Goal: Task Accomplishment & Management: Manage account settings

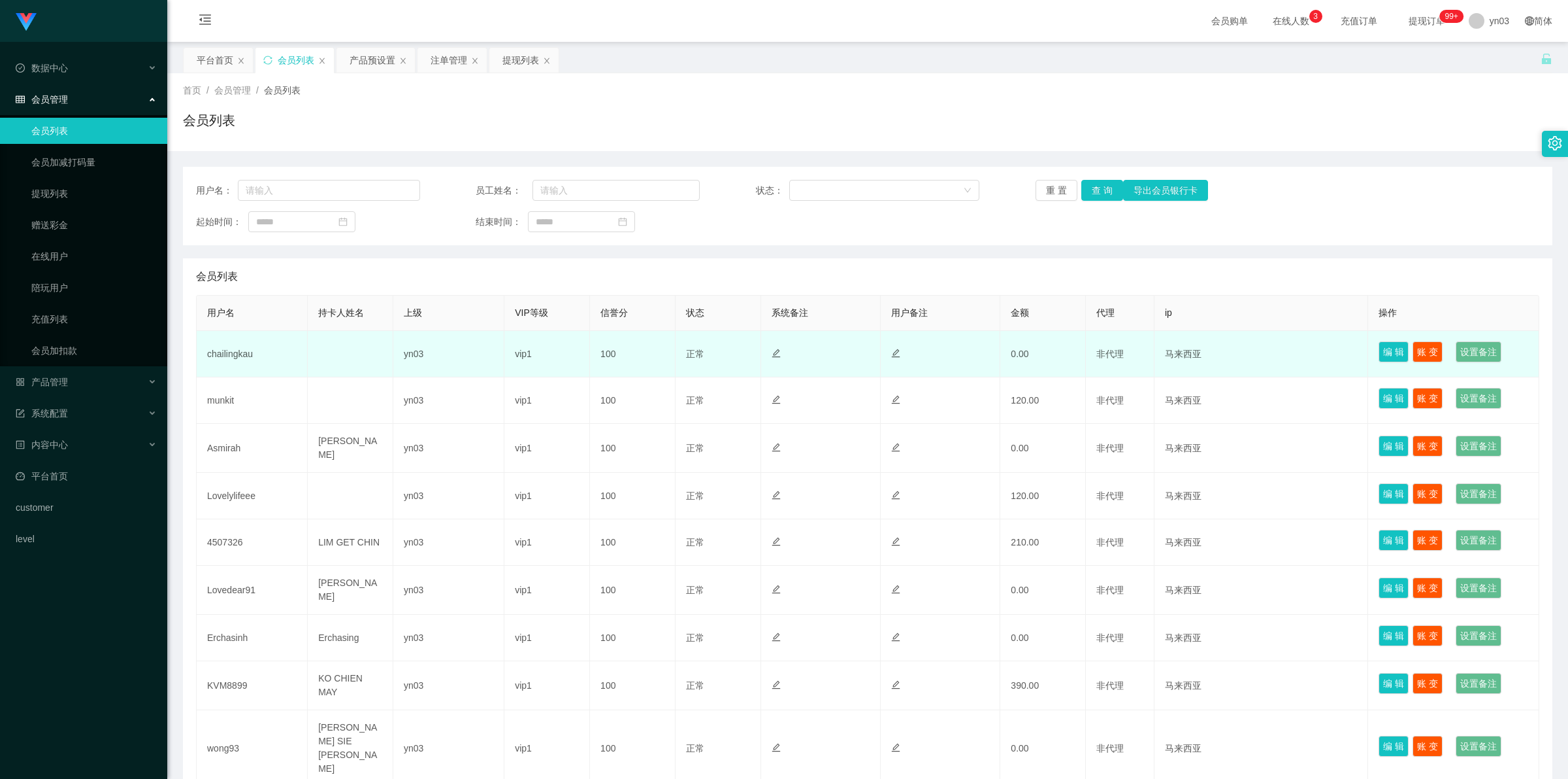
click at [230, 356] on td "chailingkau" at bounding box center [253, 354] width 111 height 47
click at [229, 356] on td "chailingkau" at bounding box center [253, 354] width 111 height 47
copy td "chailingkau"
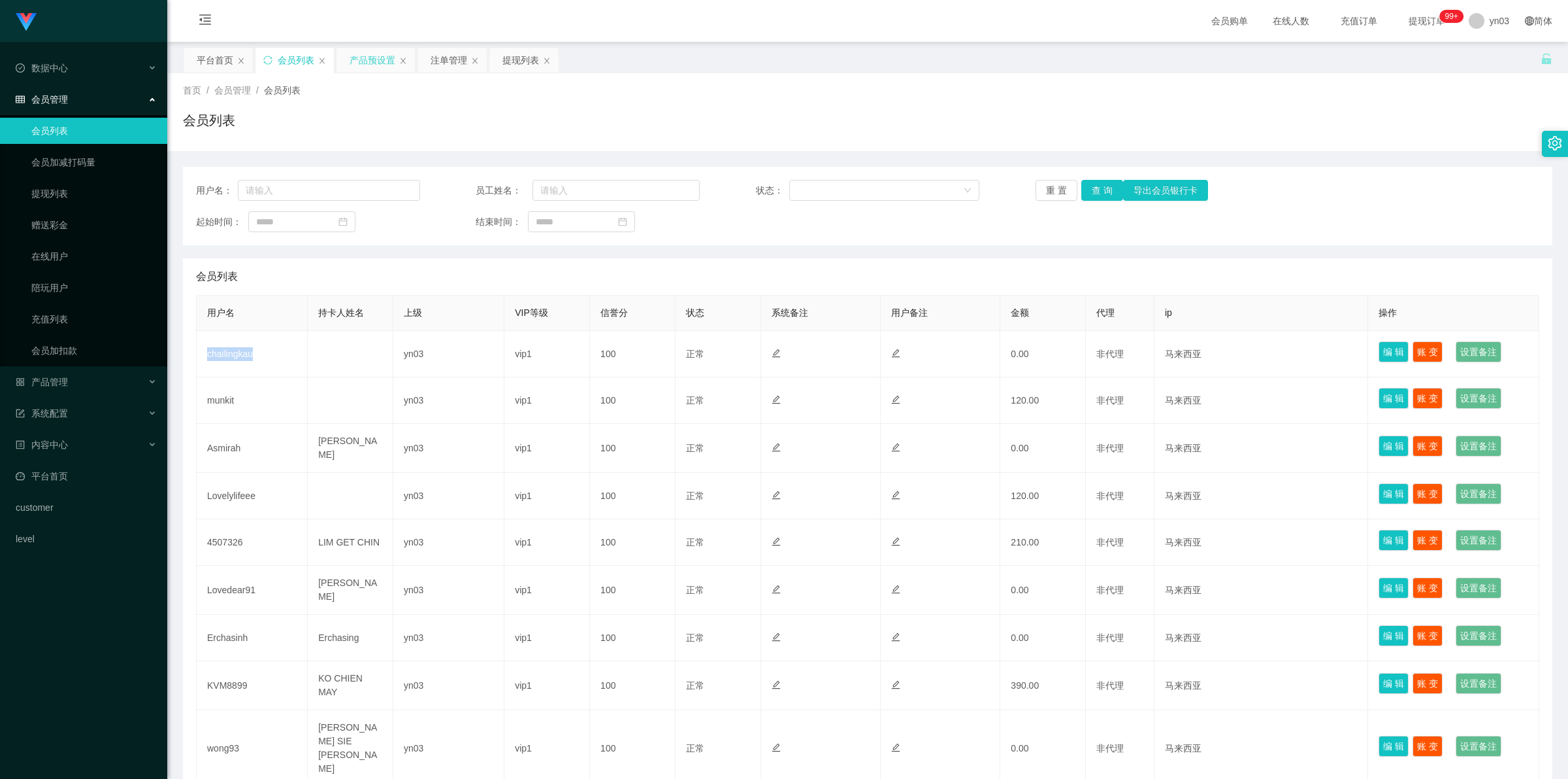
click at [366, 62] on div "产品预设置" at bounding box center [373, 60] width 46 height 25
click at [386, 63] on div "产品预设置" at bounding box center [373, 60] width 46 height 25
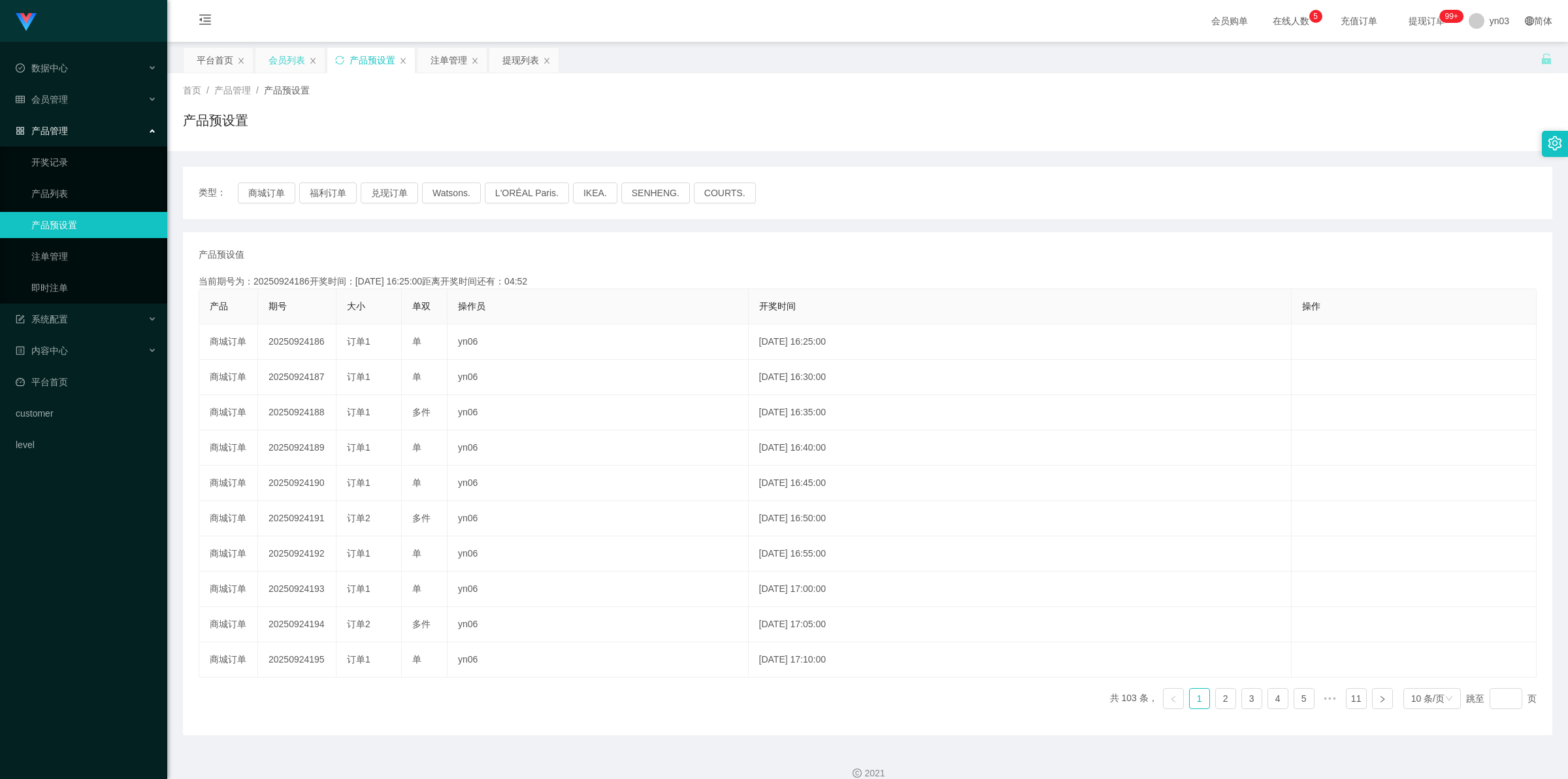
drag, startPoint x: 0, startPoint y: 0, endPoint x: 288, endPoint y: 57, distance: 293.6
click at [288, 57] on div "会员列表" at bounding box center [286, 60] width 36 height 25
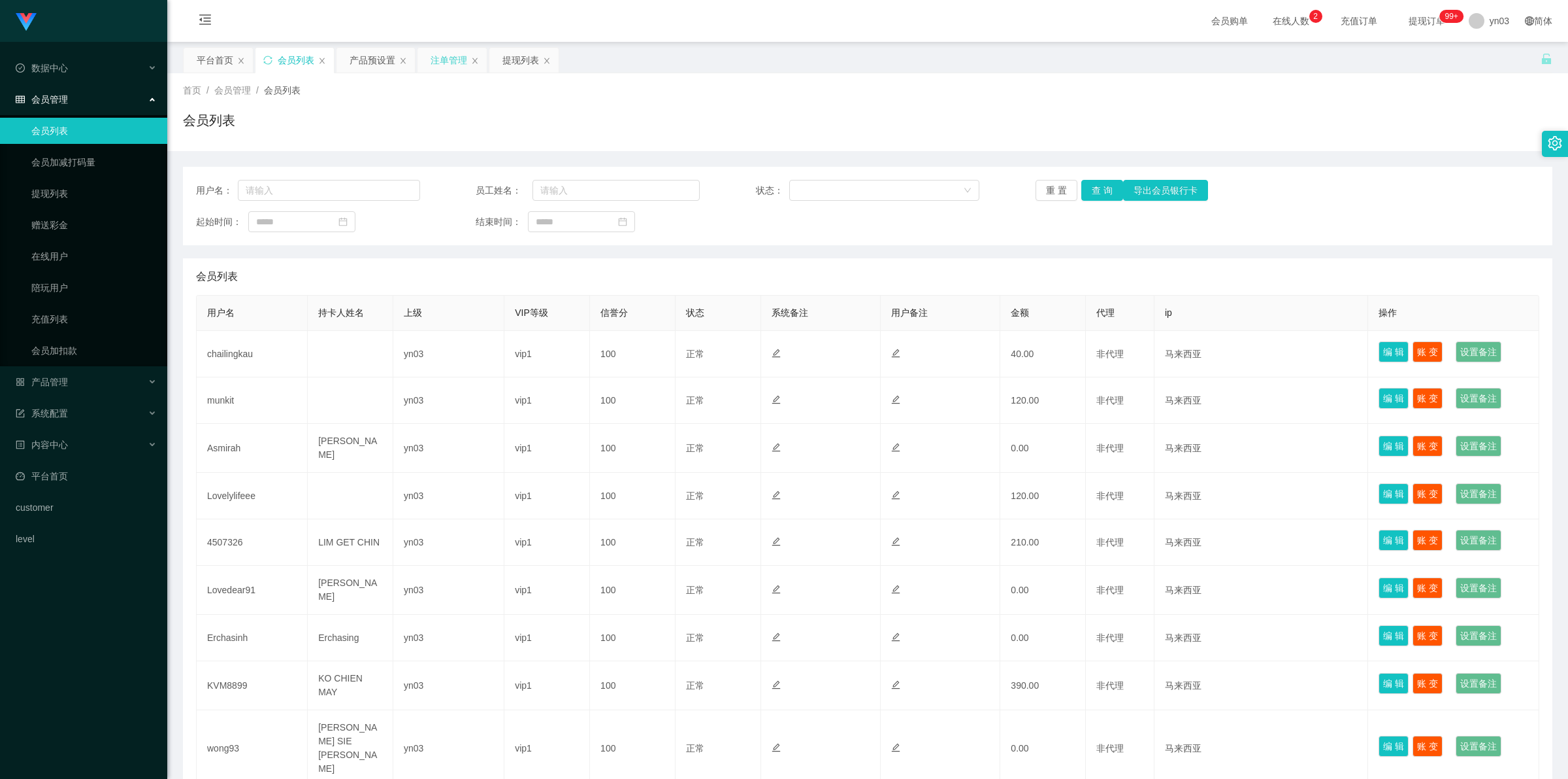
click at [455, 61] on div "注单管理" at bounding box center [449, 60] width 36 height 25
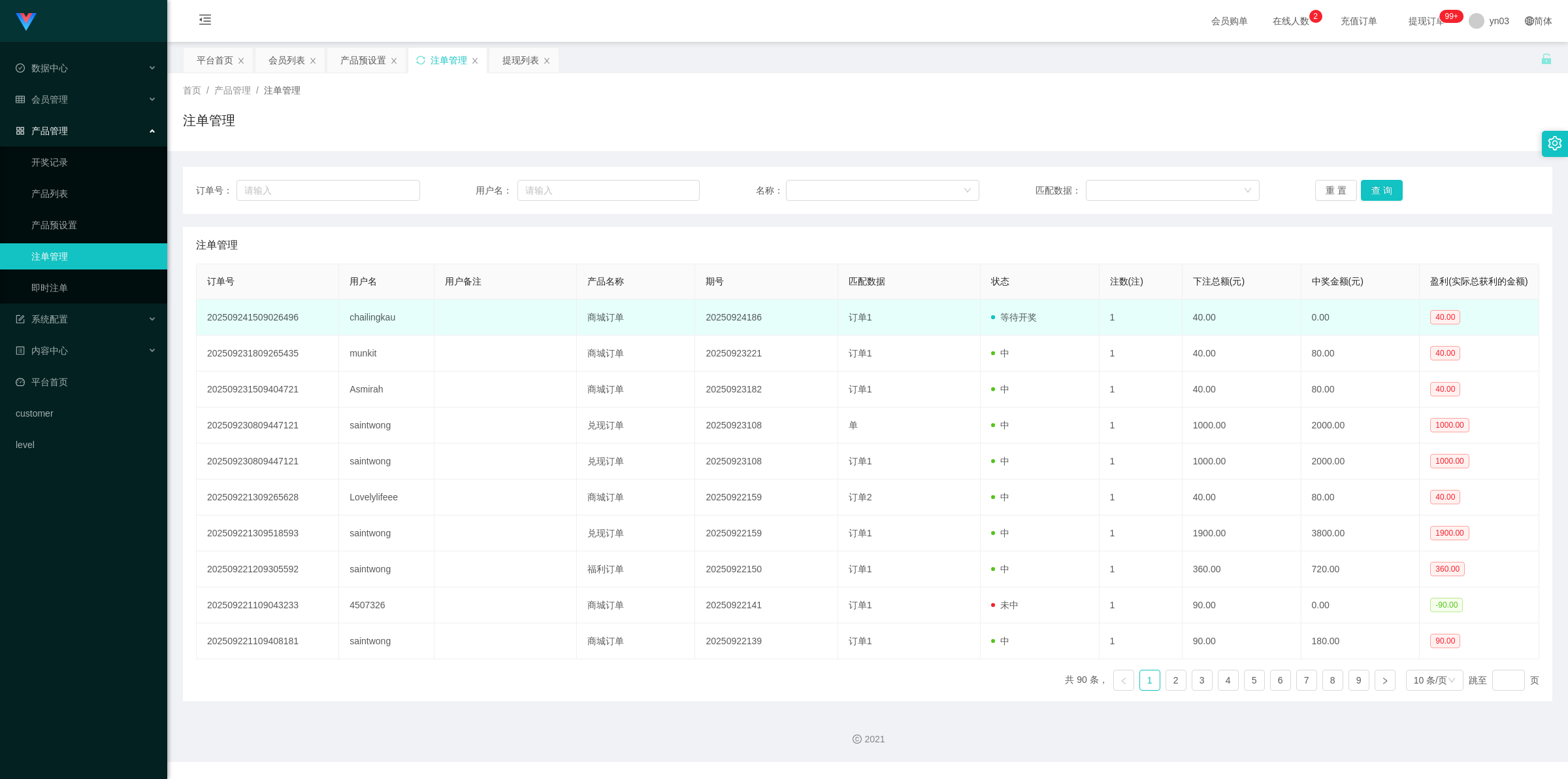
click at [359, 329] on td "chailingkau" at bounding box center [386, 317] width 94 height 36
copy td "chailingkau"
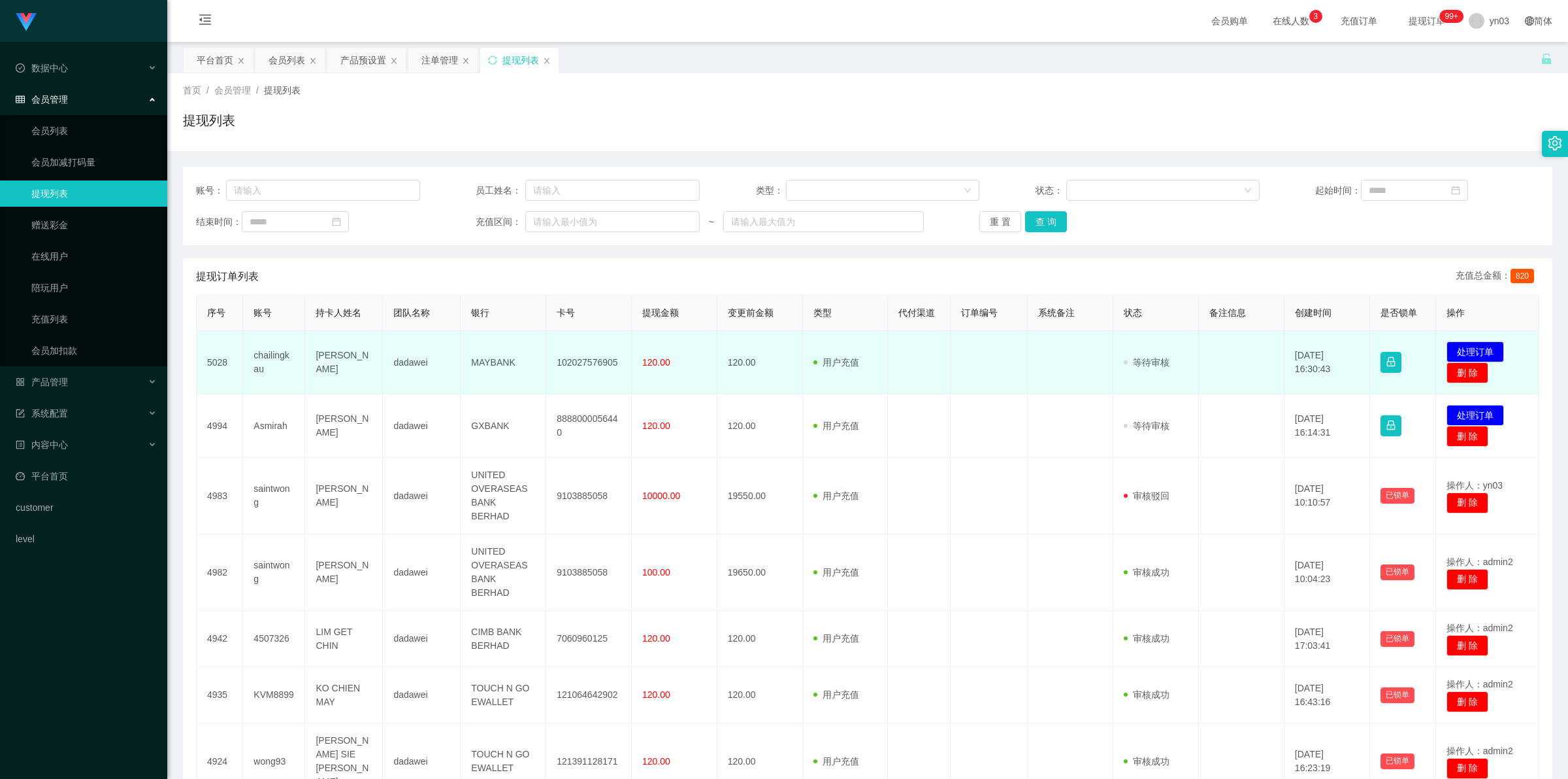
click at [328, 361] on td "[PERSON_NAME]" at bounding box center [344, 363] width 78 height 64
drag, startPoint x: 336, startPoint y: 384, endPoint x: 258, endPoint y: 367, distance: 79.8
click at [258, 367] on tr "5028 chailingkau Kau Chai Ling dadawei MAYBANK 102027576905 120.00 120.00 用户充值 …" at bounding box center [868, 363] width 1343 height 64
drag, startPoint x: 250, startPoint y: 353, endPoint x: 379, endPoint y: 371, distance: 130.2
click at [379, 371] on tr "5028 chailingkau Kau Chai Ling dadawei MAYBANK 102027576905 120.00 120.00 用户充值 …" at bounding box center [868, 363] width 1343 height 64
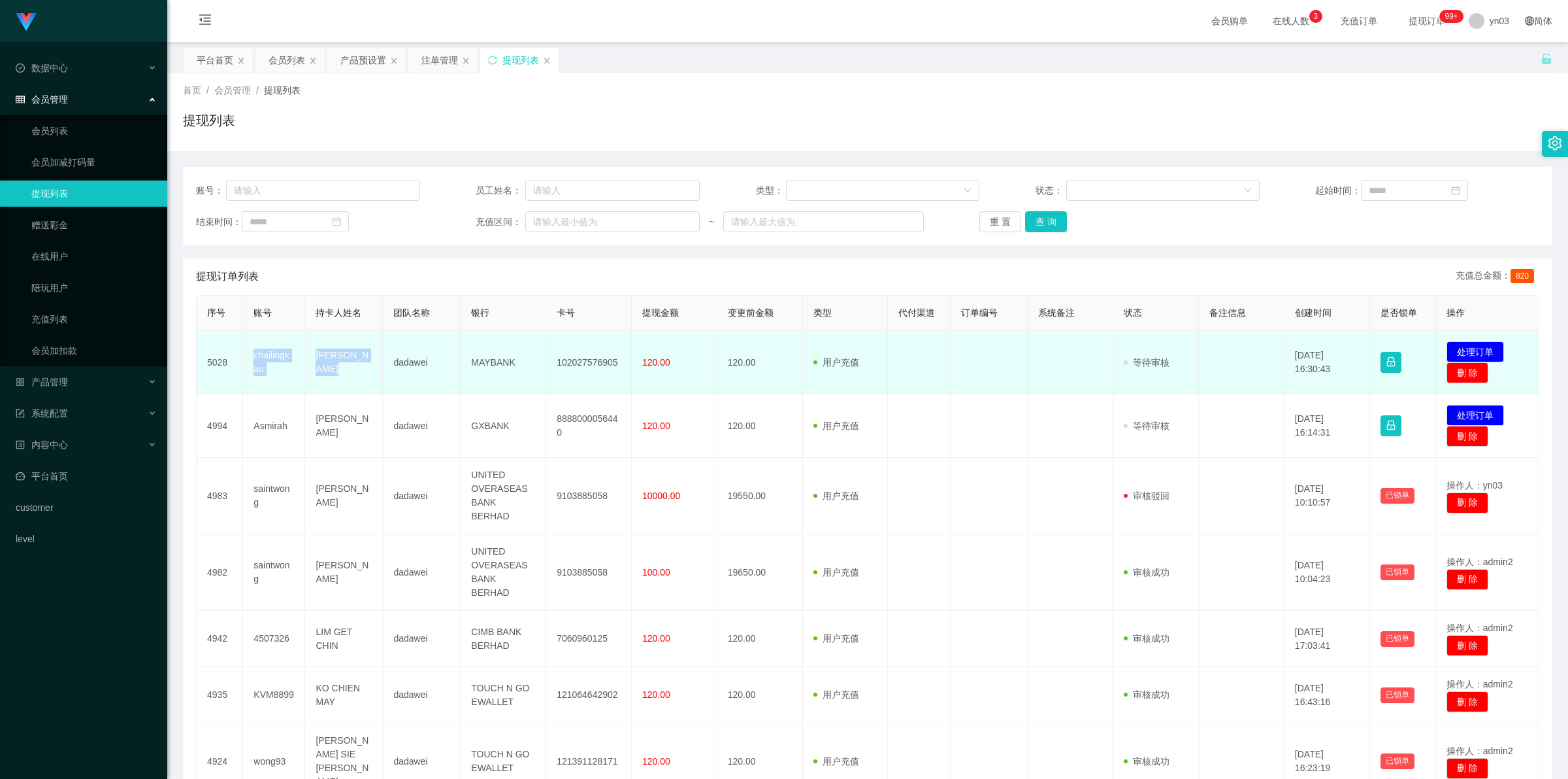
copy tr "chailingkau Kau Chai Ling"
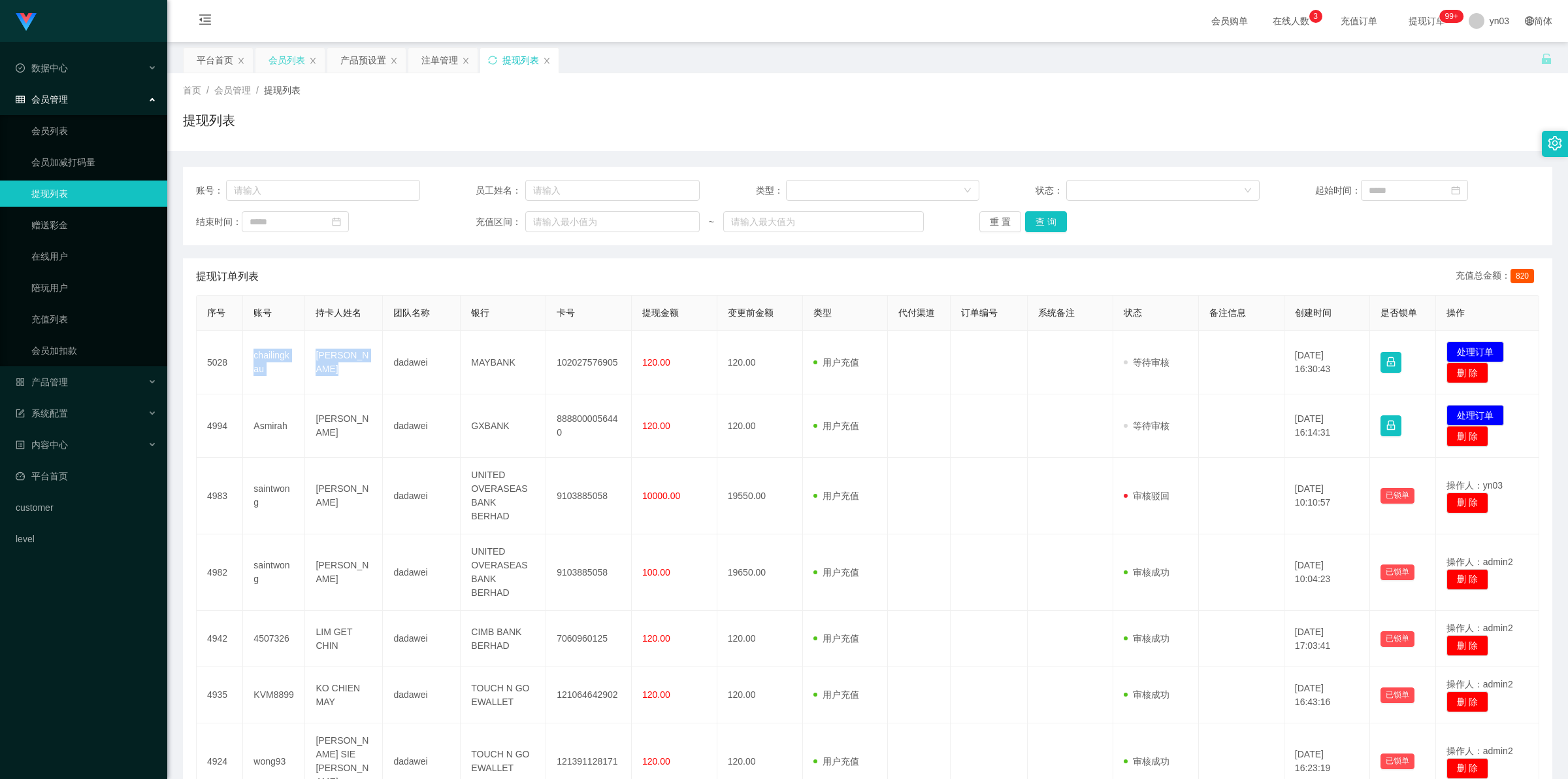
click at [301, 52] on div "会员列表" at bounding box center [286, 60] width 36 height 25
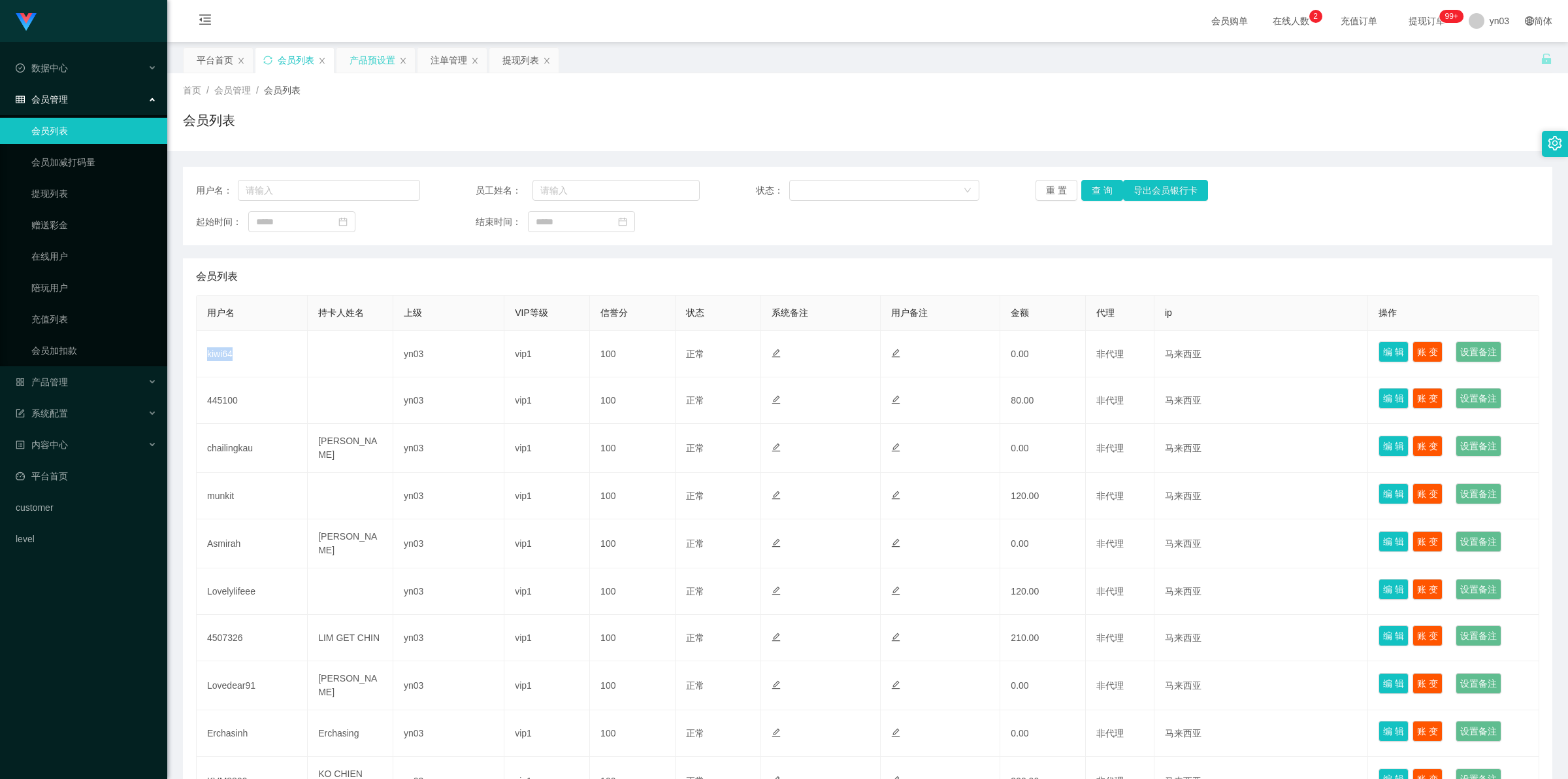
click at [373, 62] on div "产品预设置" at bounding box center [373, 60] width 46 height 25
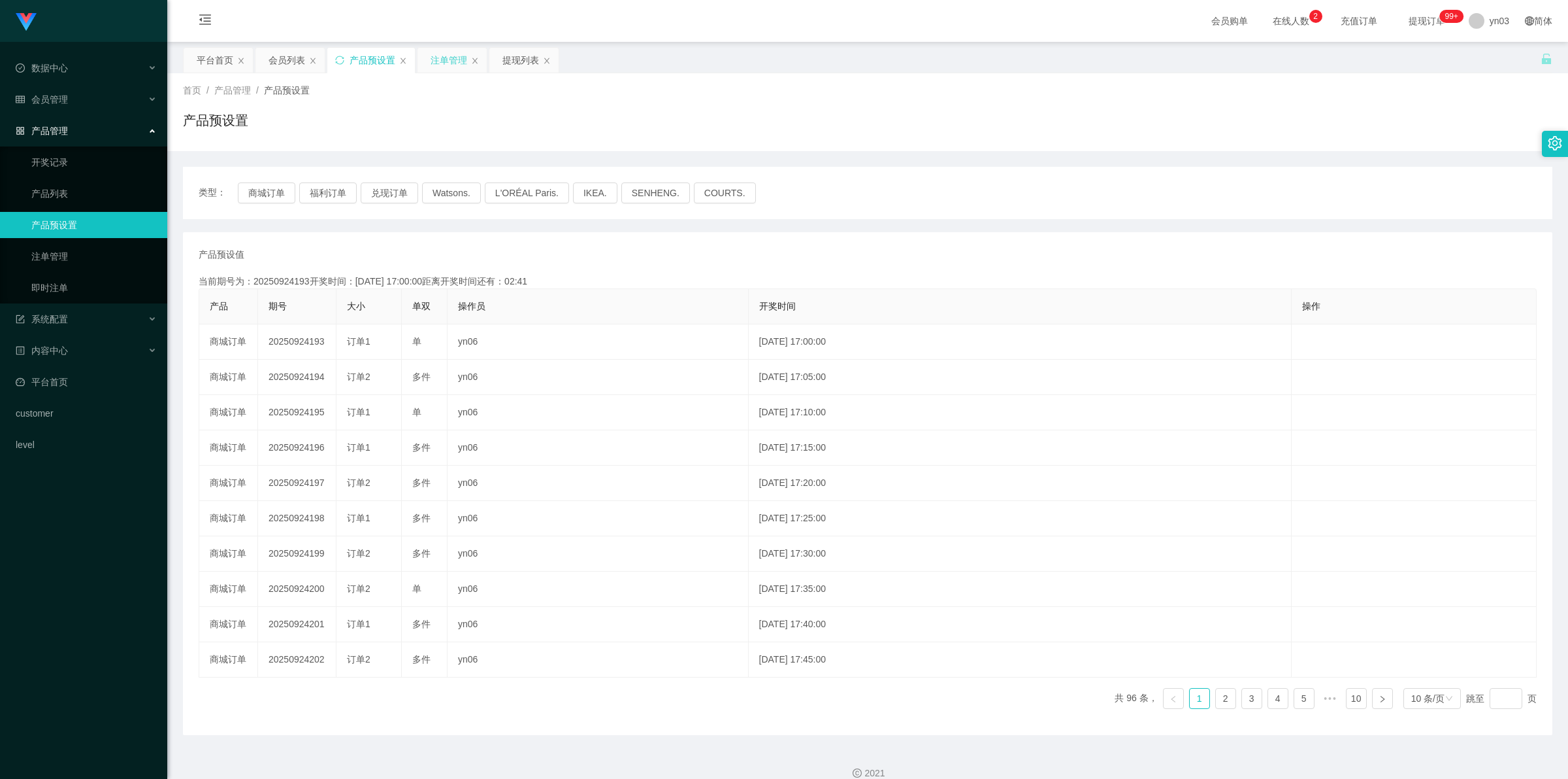
click at [456, 62] on div "注单管理" at bounding box center [449, 60] width 36 height 25
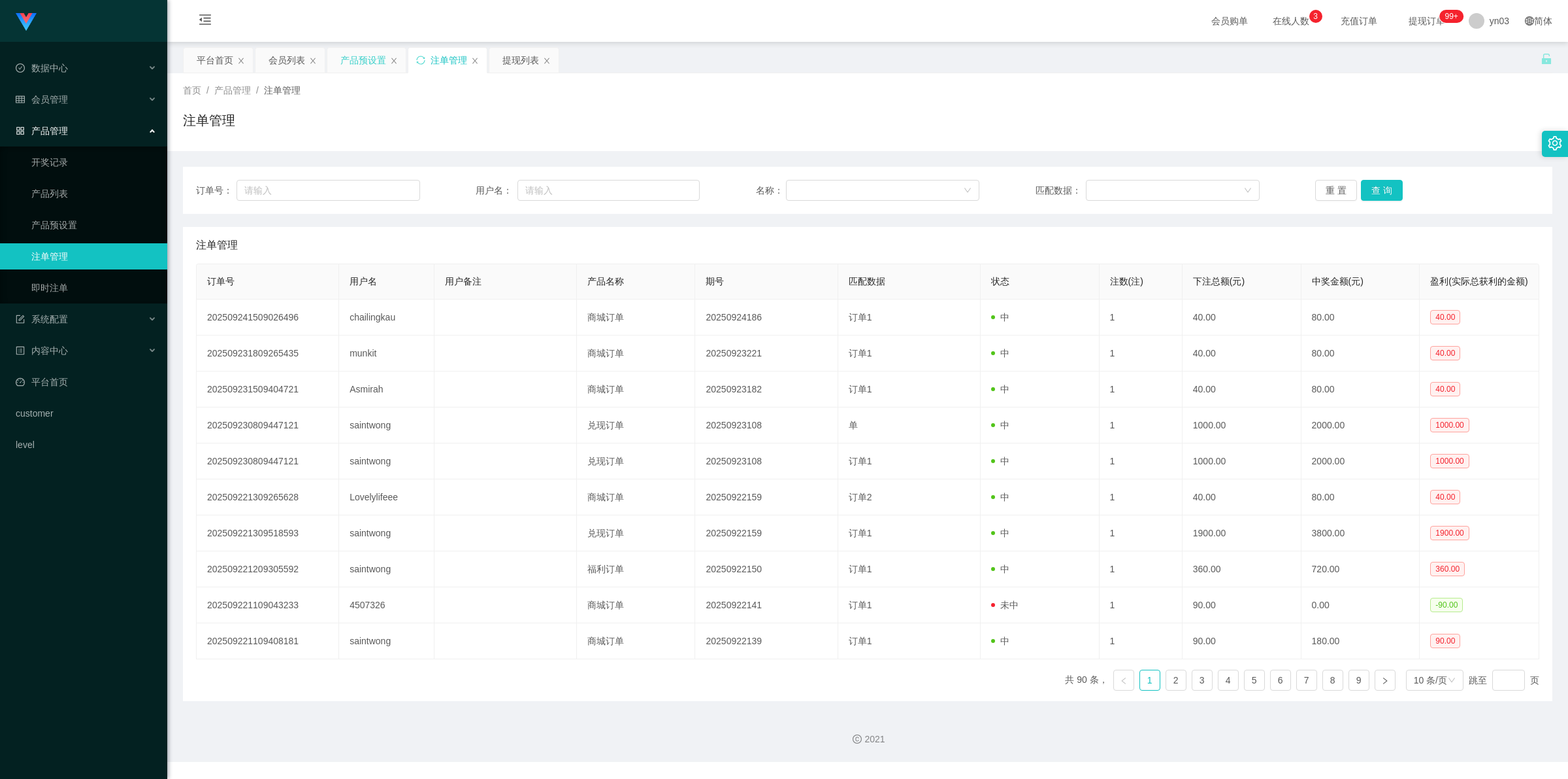
click at [363, 57] on div "产品预设置" at bounding box center [364, 60] width 46 height 25
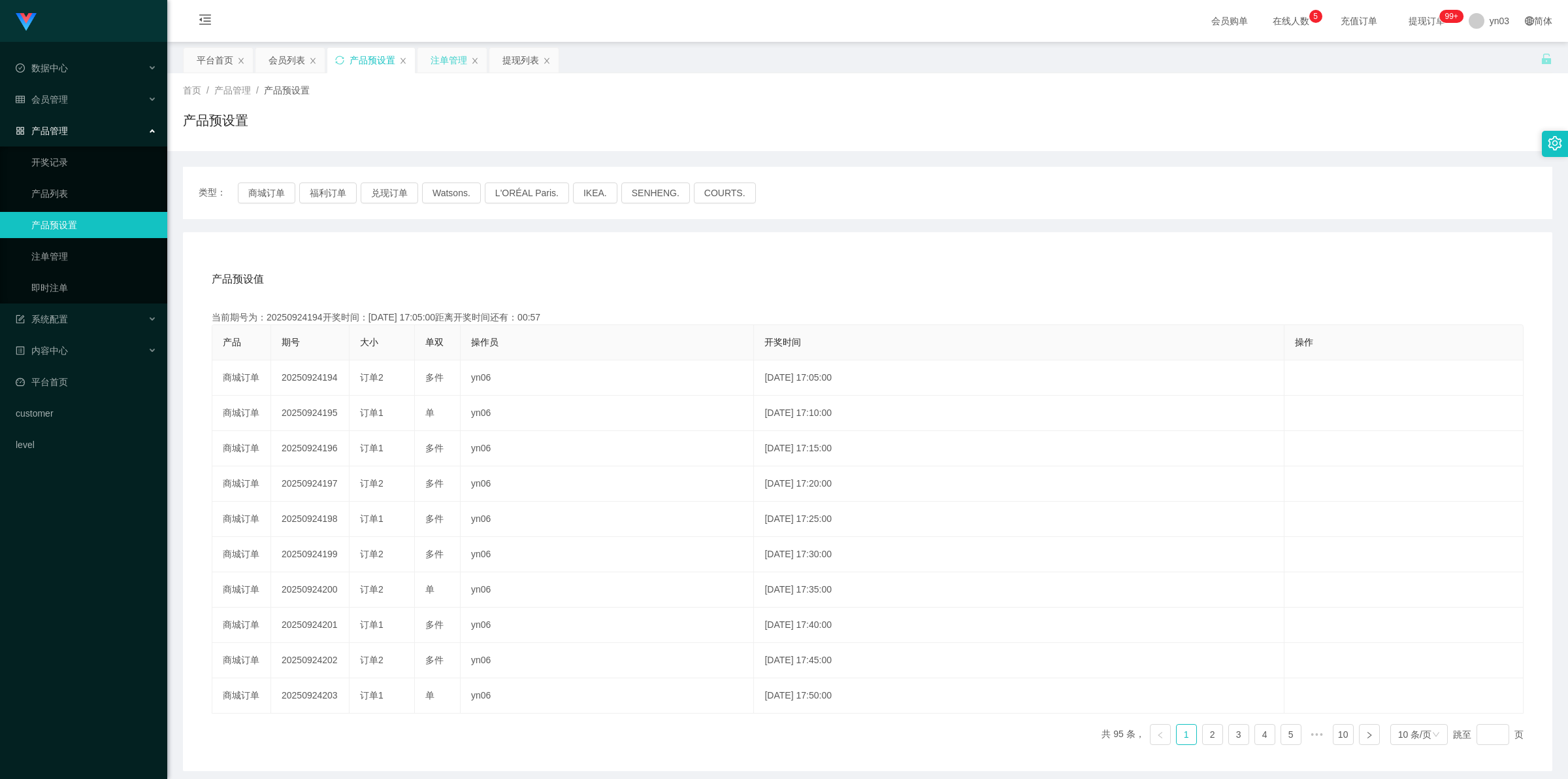
click at [454, 59] on div "注单管理" at bounding box center [449, 60] width 36 height 25
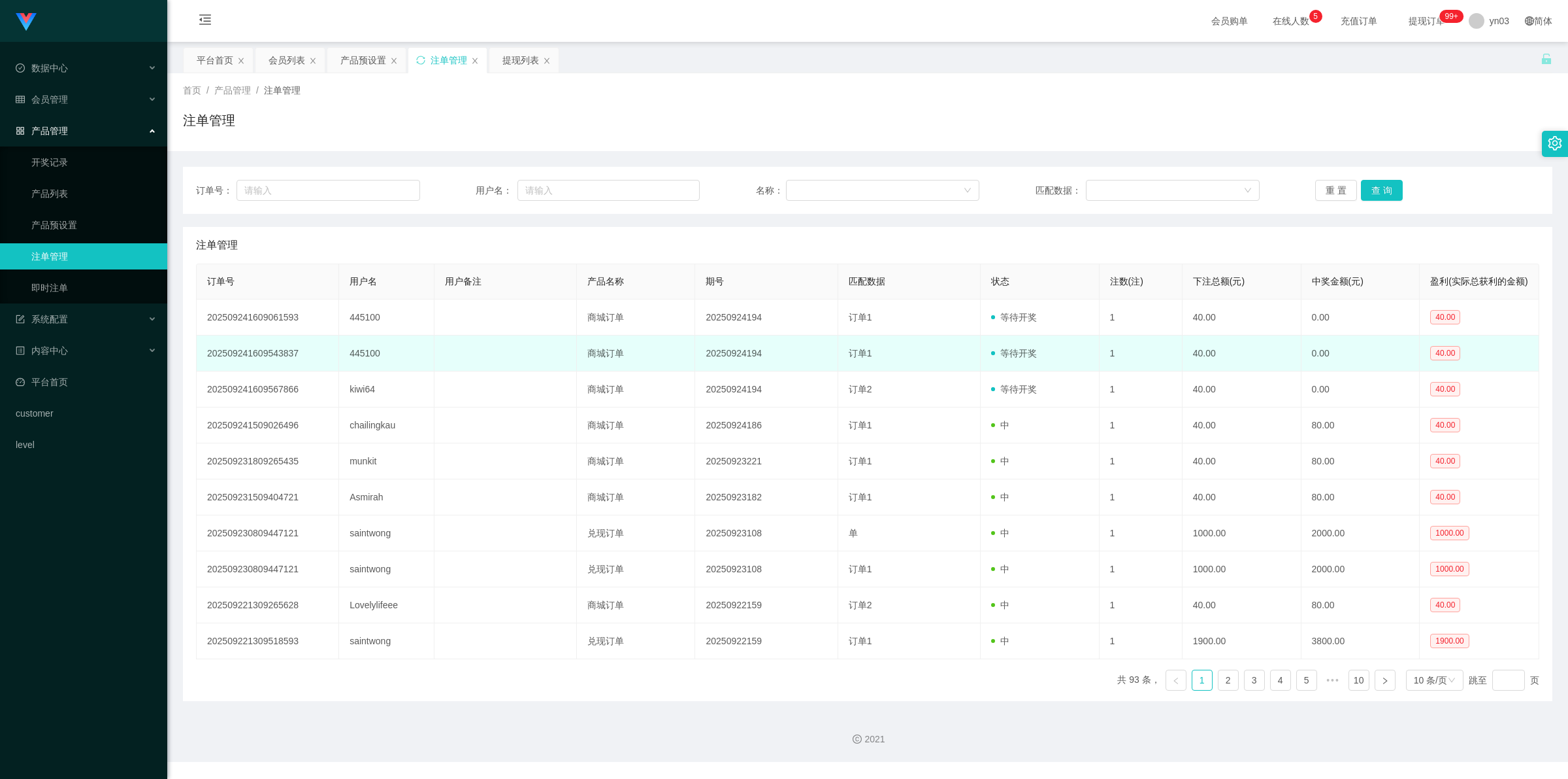
click at [356, 368] on td "445100" at bounding box center [386, 353] width 94 height 36
copy td "445100"
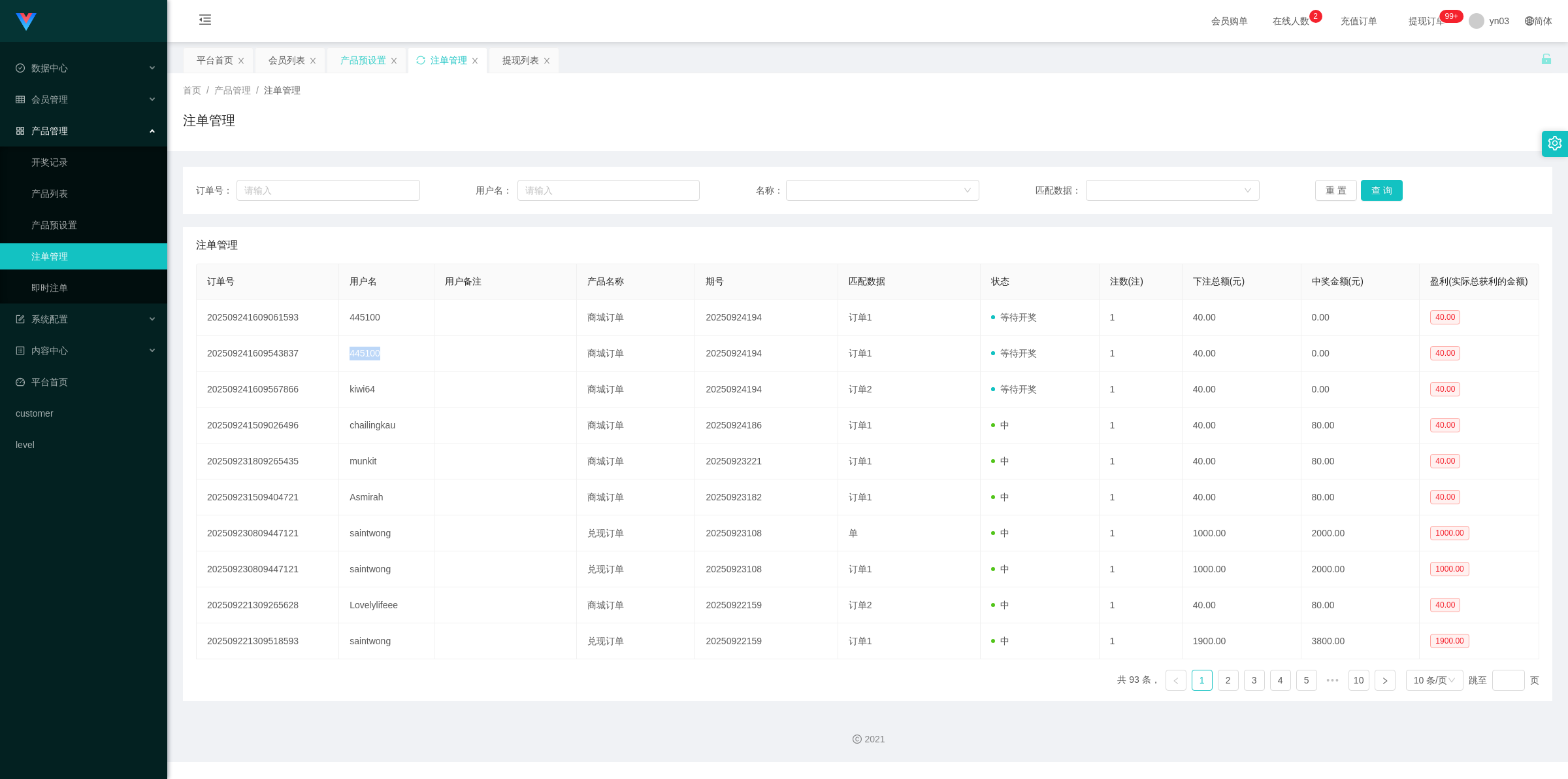
click at [367, 57] on div "产品预设置" at bounding box center [364, 60] width 46 height 25
click at [512, 53] on div "提现列表" at bounding box center [520, 60] width 36 height 25
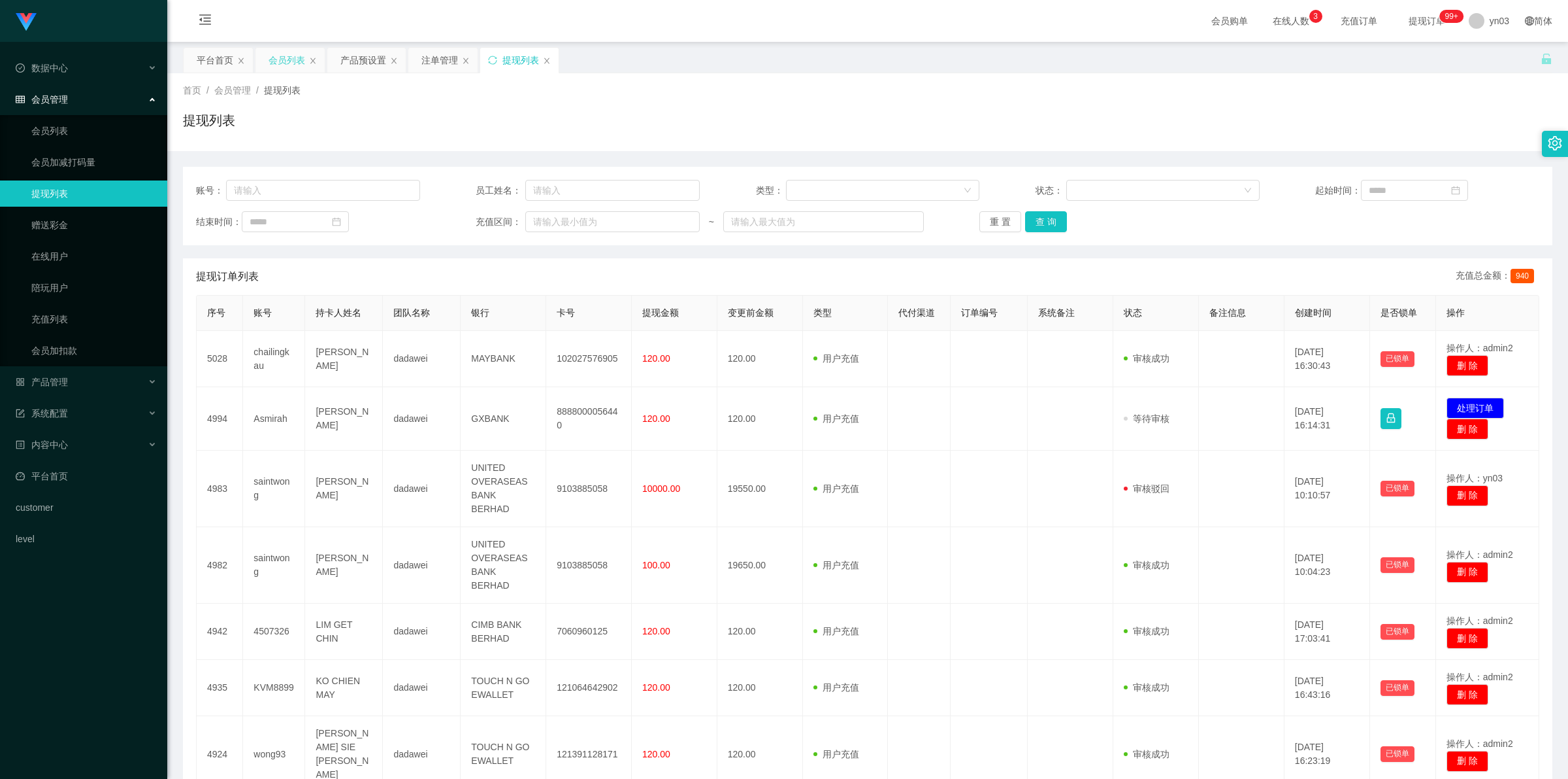
click at [286, 57] on div "会员列表" at bounding box center [286, 60] width 36 height 25
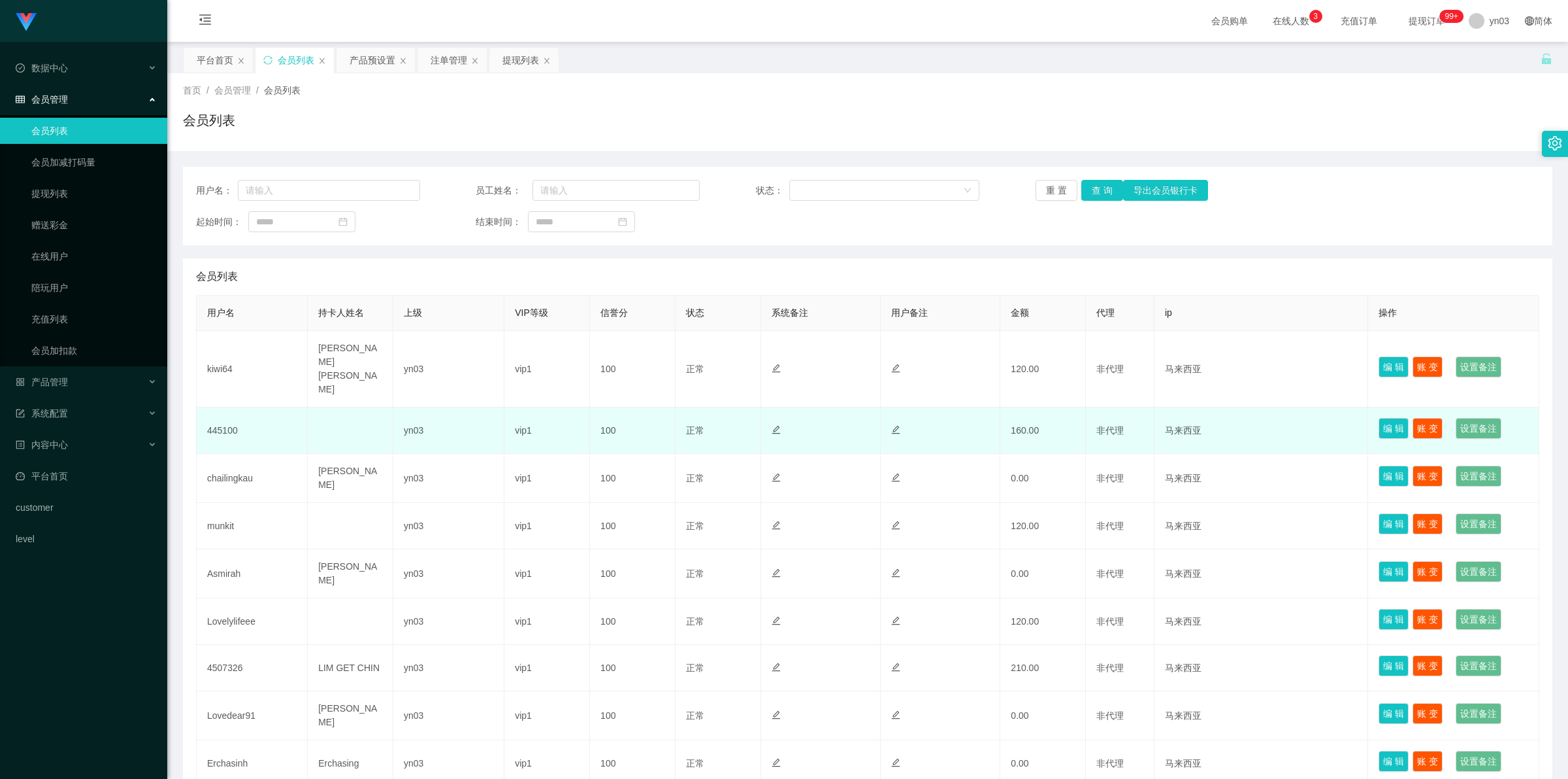
click at [219, 407] on td "445100" at bounding box center [253, 430] width 111 height 47
click at [220, 407] on td "445100" at bounding box center [253, 430] width 111 height 47
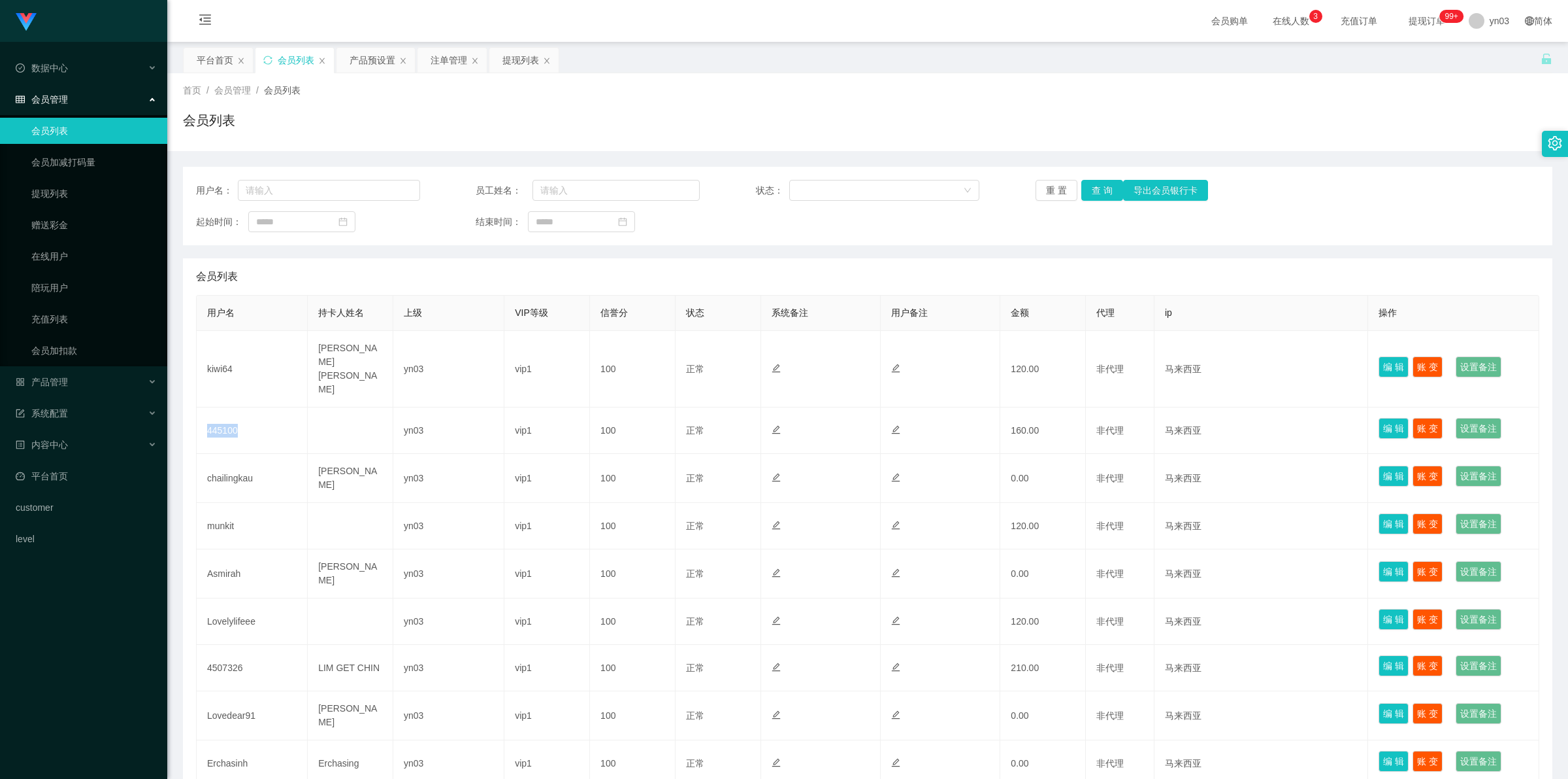
copy td "445100"
click at [509, 57] on div "提现列表" at bounding box center [520, 60] width 36 height 25
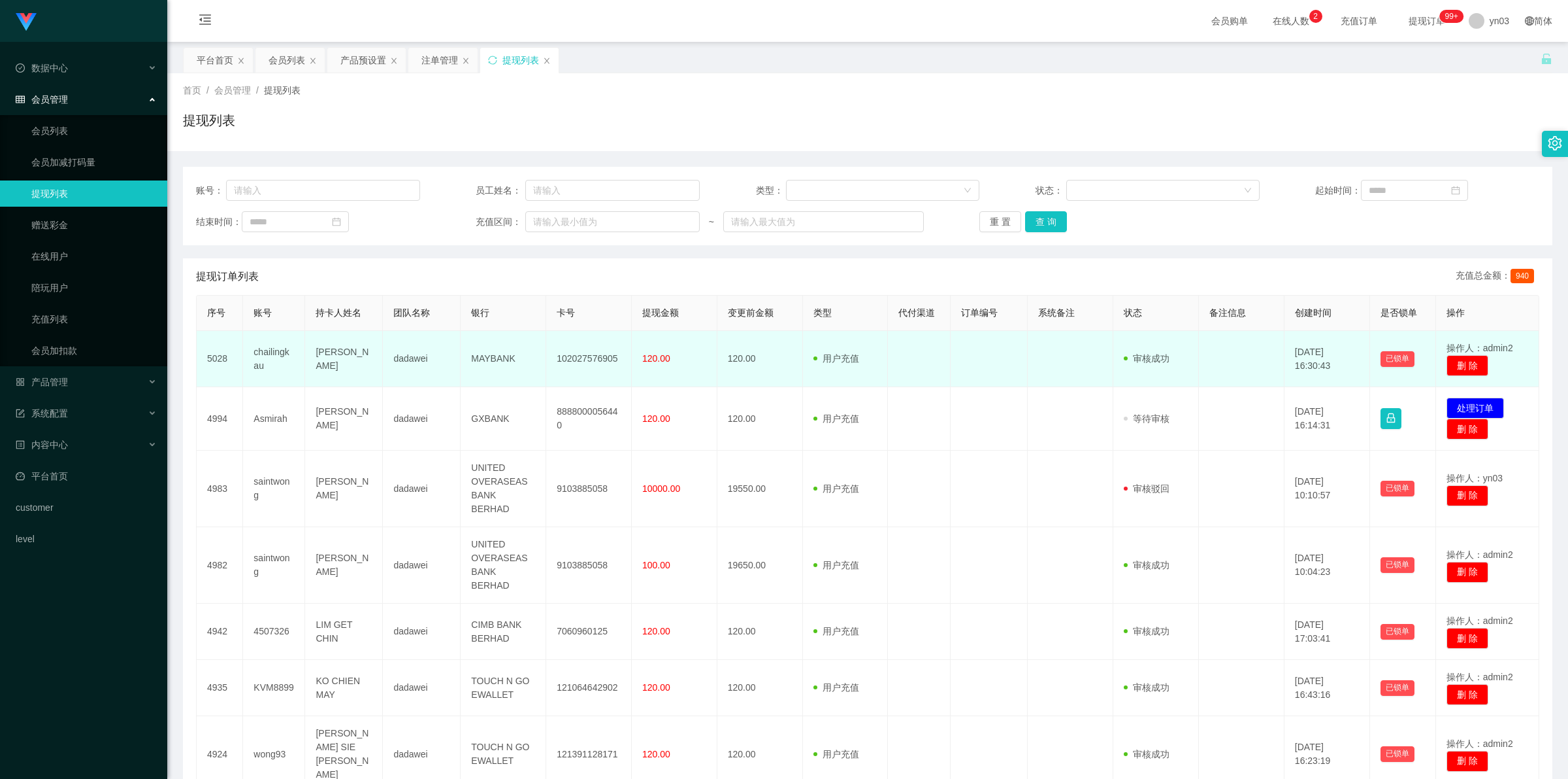
click at [270, 352] on td "chailingkau" at bounding box center [274, 359] width 62 height 57
copy td "chailingkau"
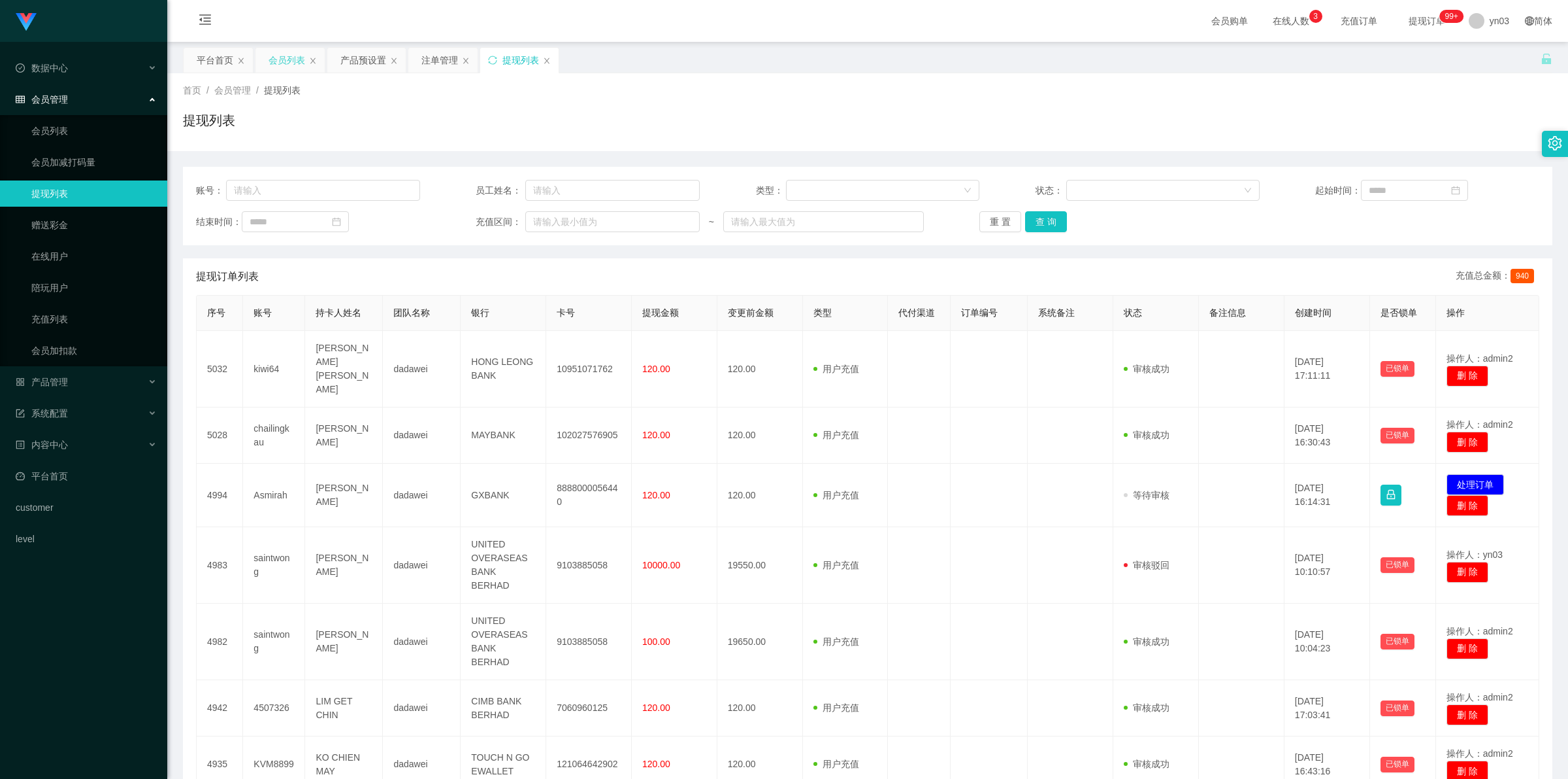
click at [289, 60] on div "会员列表" at bounding box center [286, 60] width 36 height 25
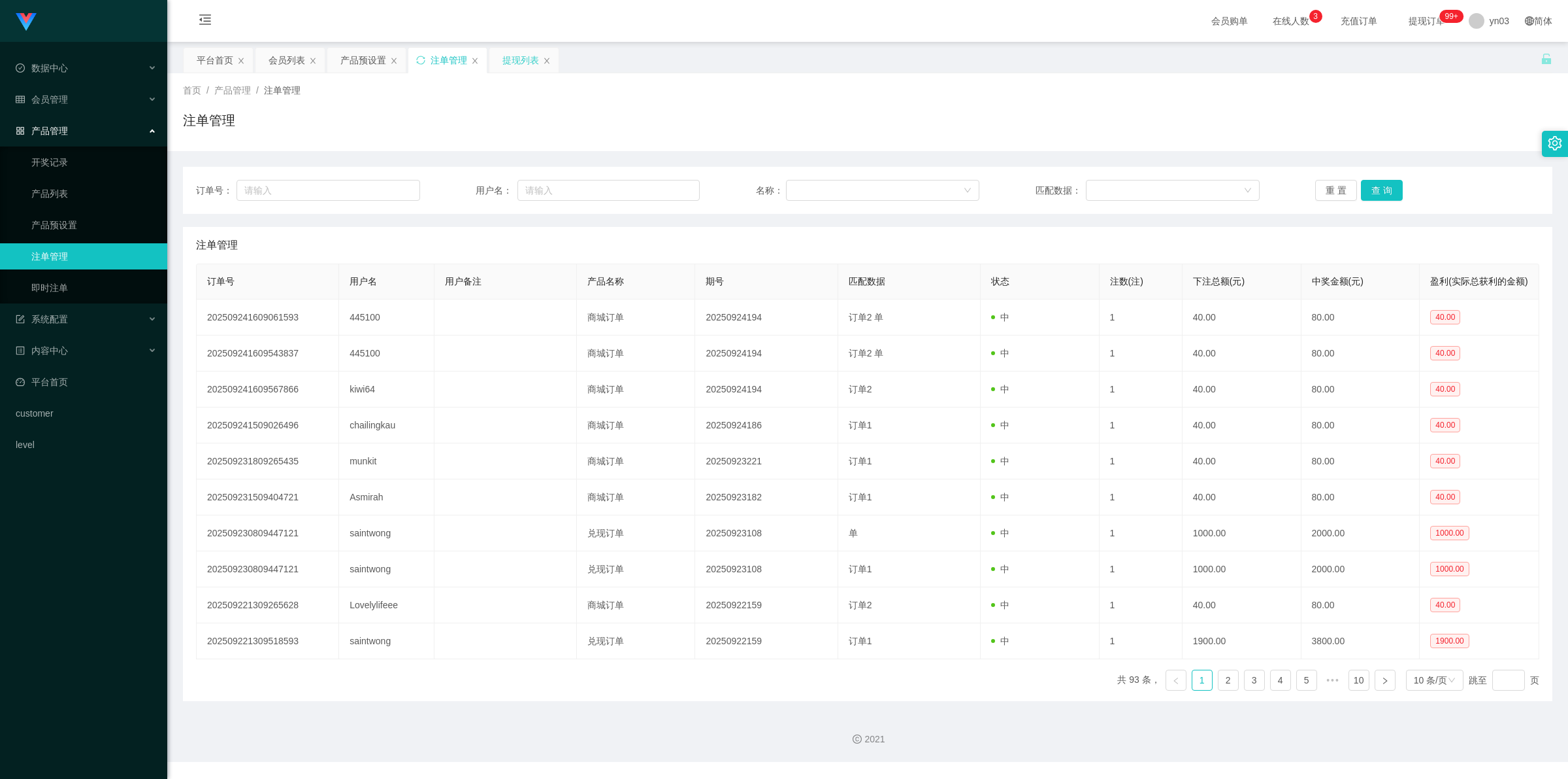
click at [524, 65] on div "提现列表" at bounding box center [520, 60] width 36 height 25
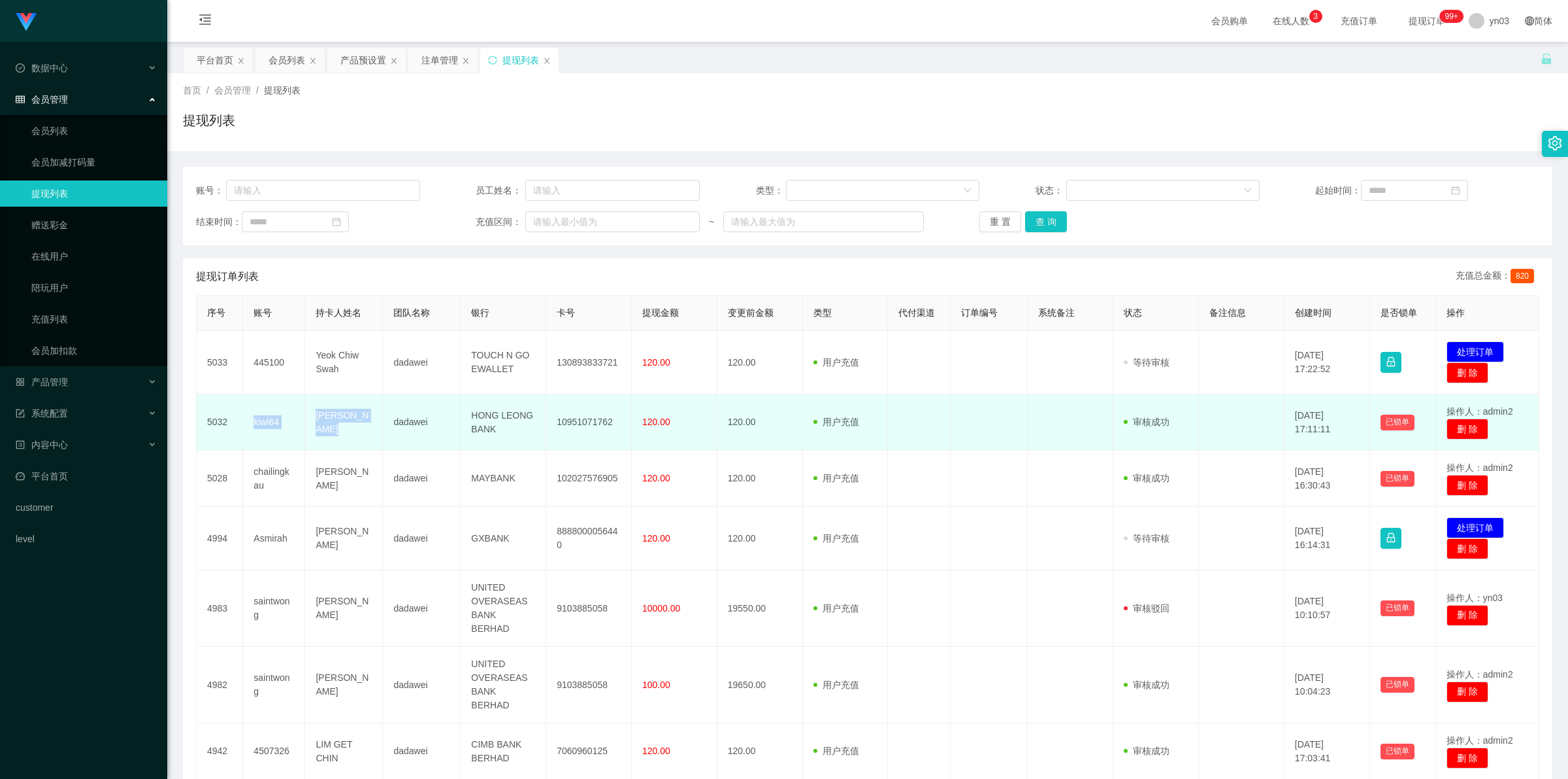
drag, startPoint x: 253, startPoint y: 417, endPoint x: 376, endPoint y: 425, distance: 123.3
click at [376, 288] on tr "5032 kiwi64 [PERSON_NAME] LEONG BANK 10951071762 120.00 120.00 用户充值 人工扣款 审核驳回 审…" at bounding box center [868, 422] width 1343 height 57
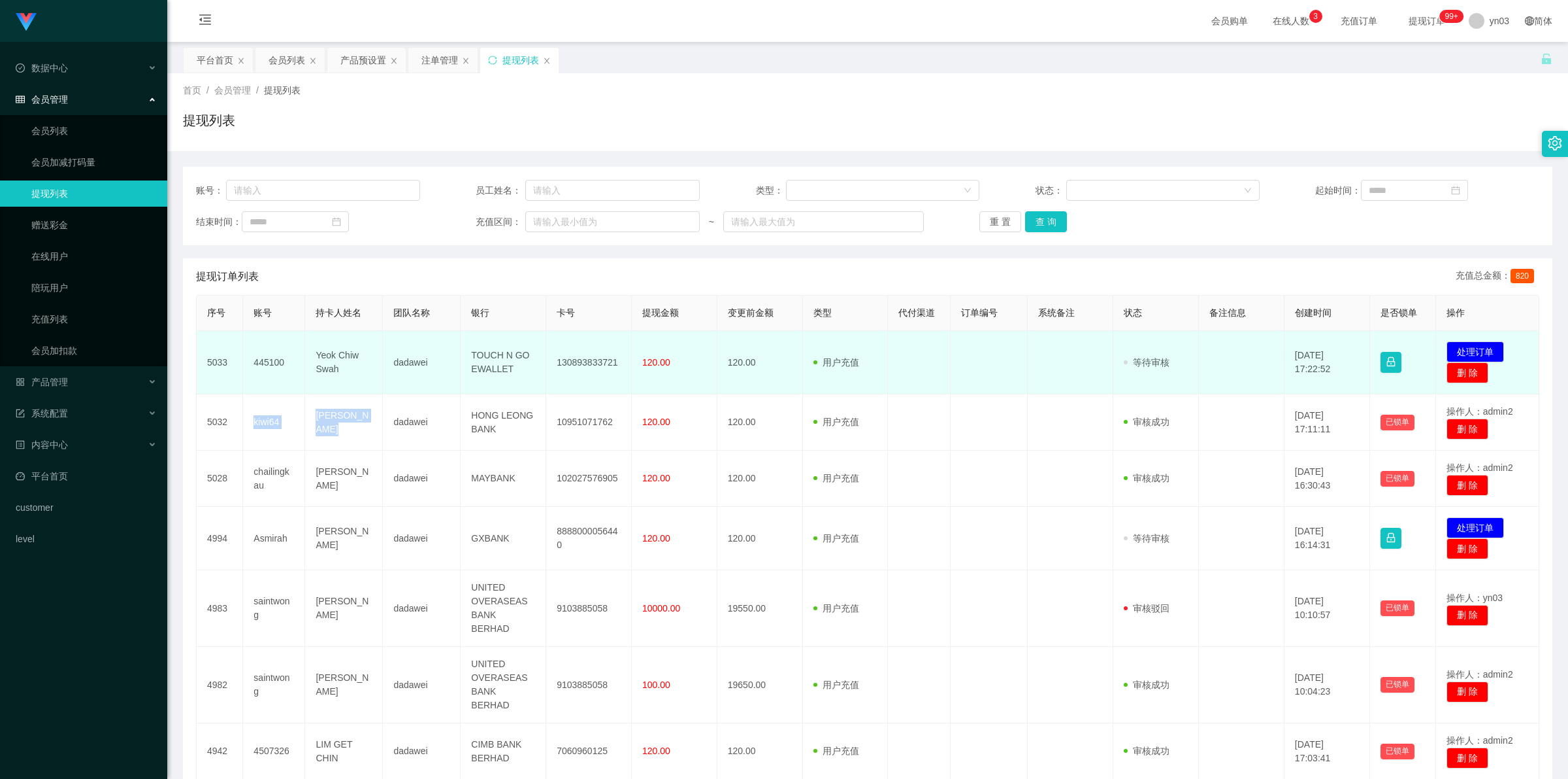
copy tr "kiwi64 [PERSON_NAME]"
drag, startPoint x: 250, startPoint y: 352, endPoint x: 351, endPoint y: 376, distance: 103.8
click at [351, 288] on tr "5033 445100 Yeok Chiw Swah dadawei TOUCH N GO EWALLET 130893833721 120.00 120.0…" at bounding box center [868, 363] width 1343 height 64
copy tr "445100 Yeok Chiw Swah"
